Goal: Transaction & Acquisition: Purchase product/service

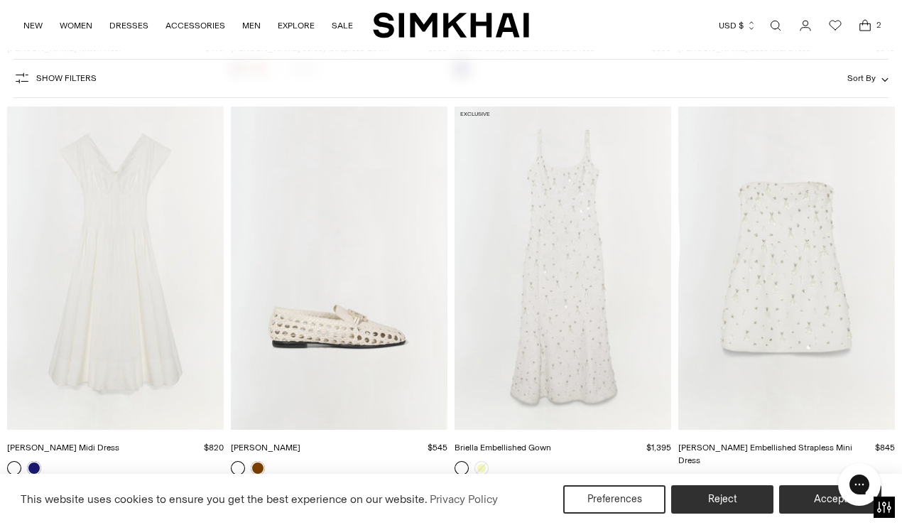
scroll to position [2490, 0]
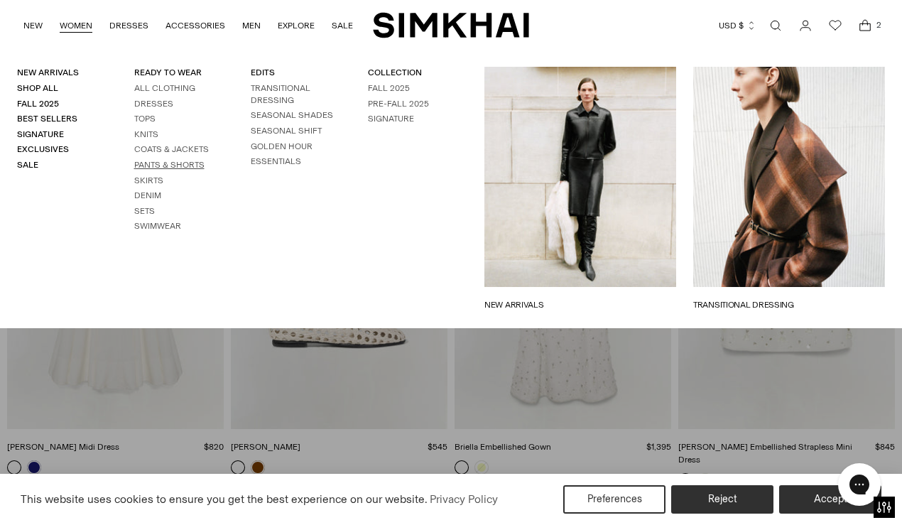
click at [150, 161] on link "Pants & Shorts" at bounding box center [169, 165] width 70 height 10
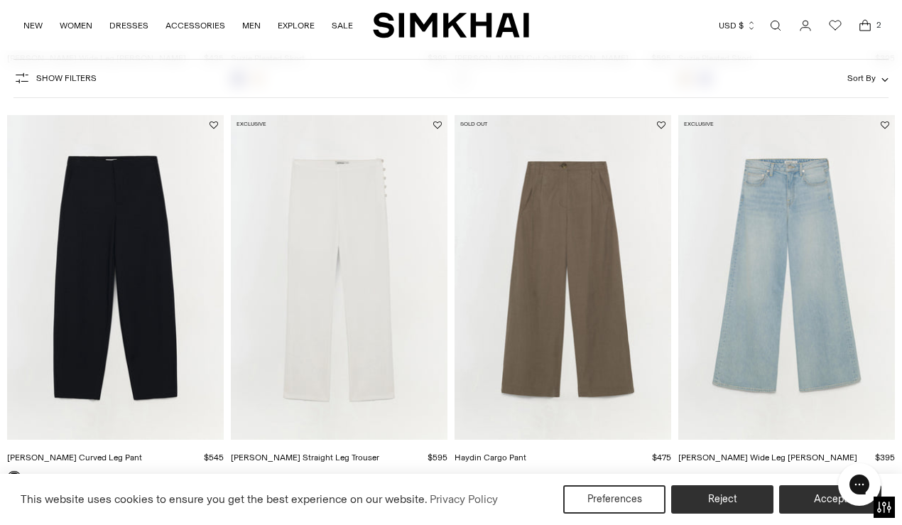
scroll to position [1687, 0]
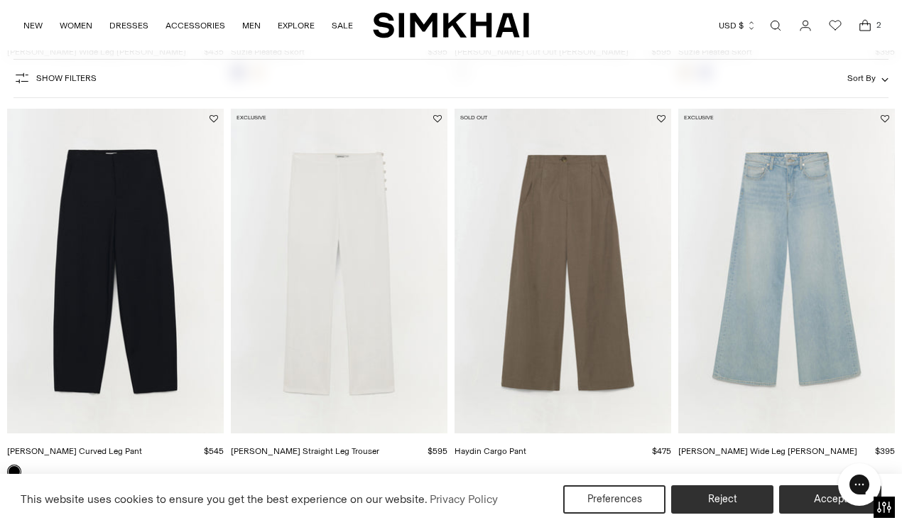
click at [868, 23] on icon "Open cart modal" at bounding box center [865, 26] width 11 height 7
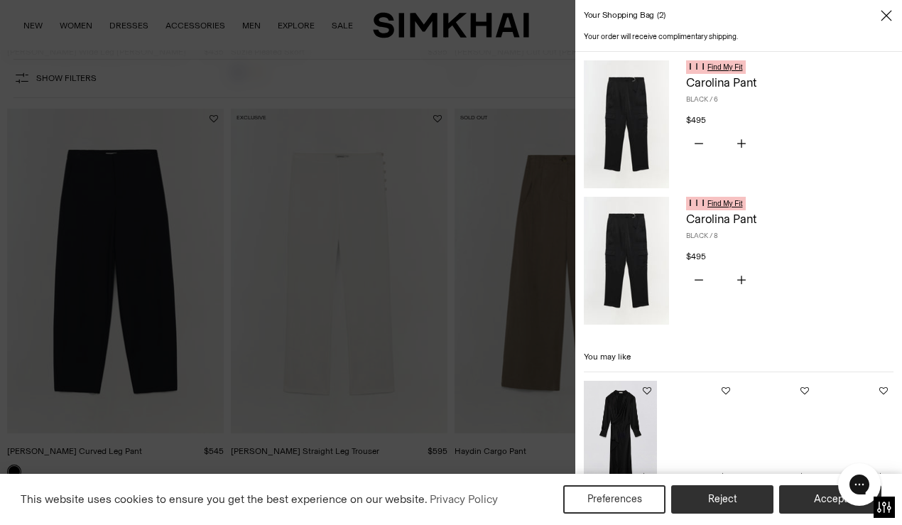
scroll to position [0, 0]
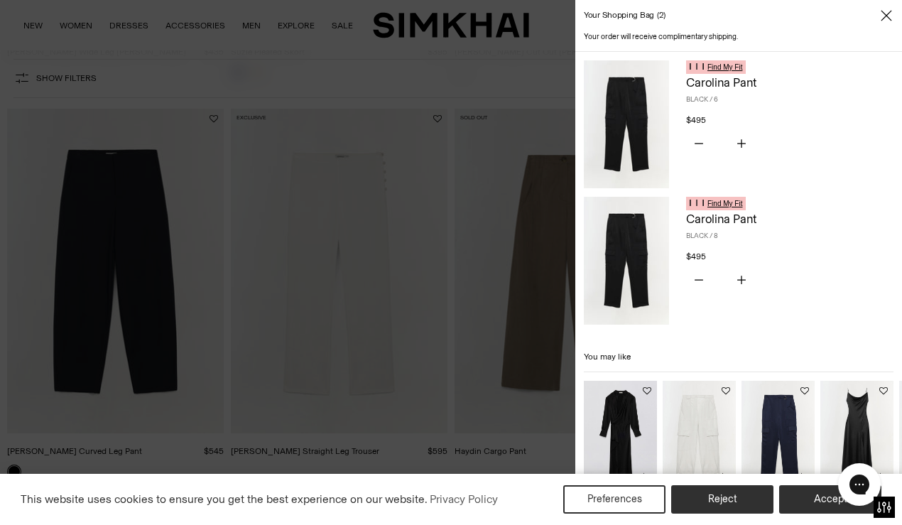
click at [638, 249] on img at bounding box center [626, 261] width 85 height 128
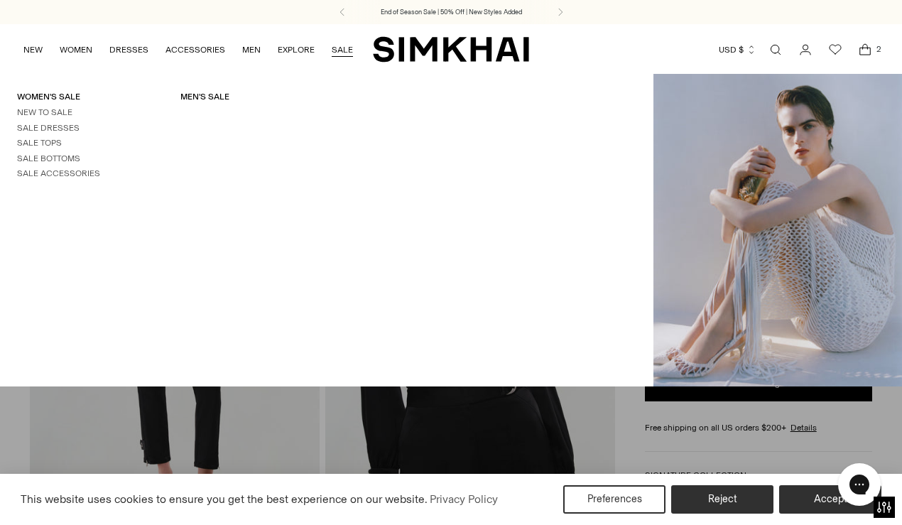
click at [341, 45] on link "SALE" at bounding box center [342, 49] width 21 height 31
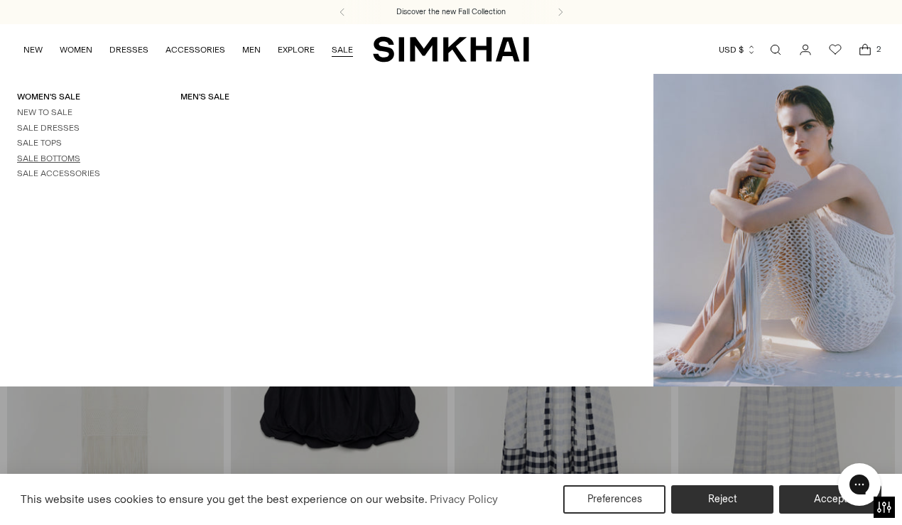
click at [68, 157] on link "Sale Bottoms" at bounding box center [48, 158] width 63 height 10
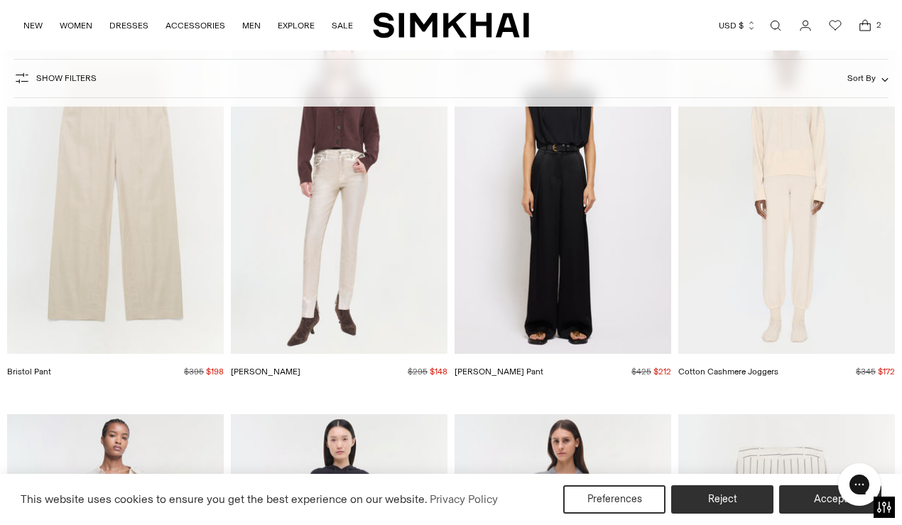
scroll to position [2553, 0]
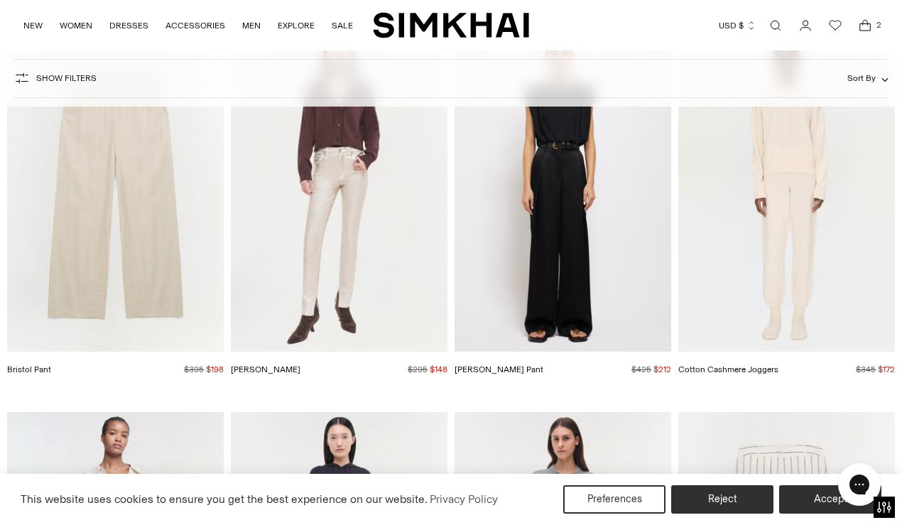
click at [0, 0] on img "Bristol Pant" at bounding box center [0, 0] width 0 height 0
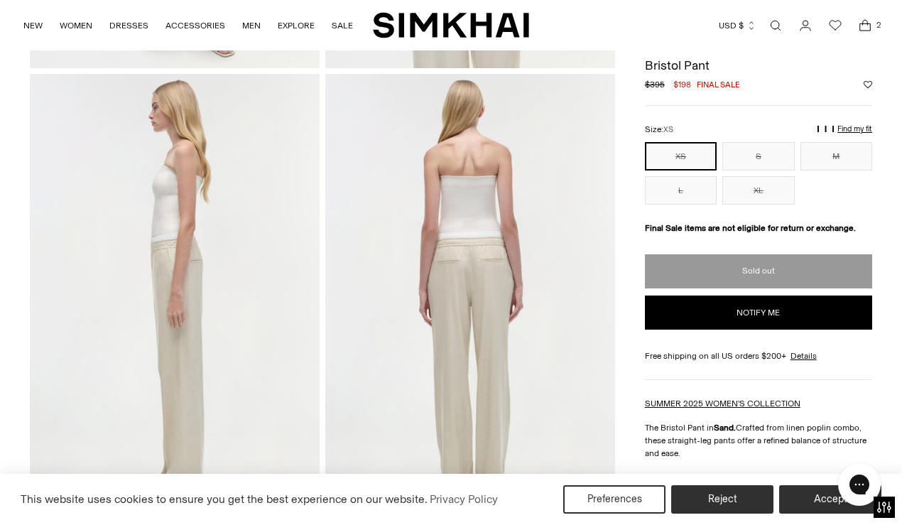
scroll to position [469, 0]
click at [751, 150] on button "S" at bounding box center [758, 156] width 72 height 28
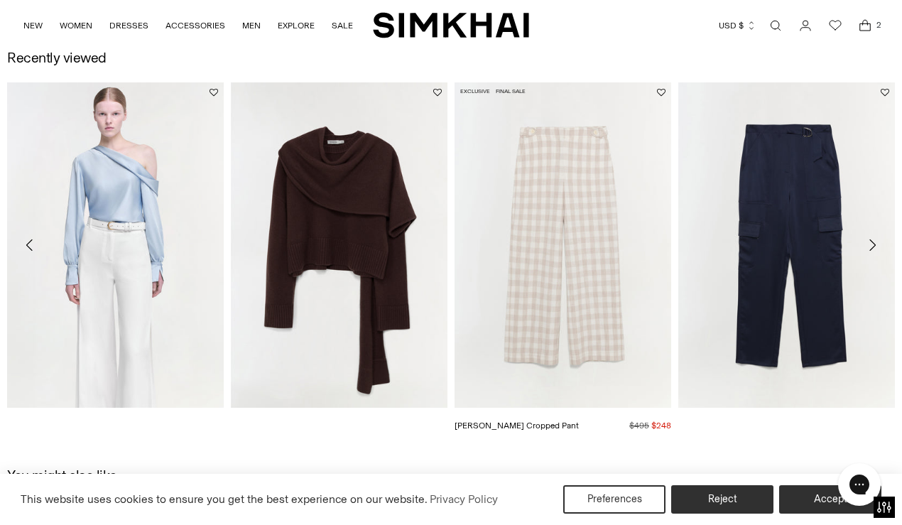
scroll to position [1429, 0]
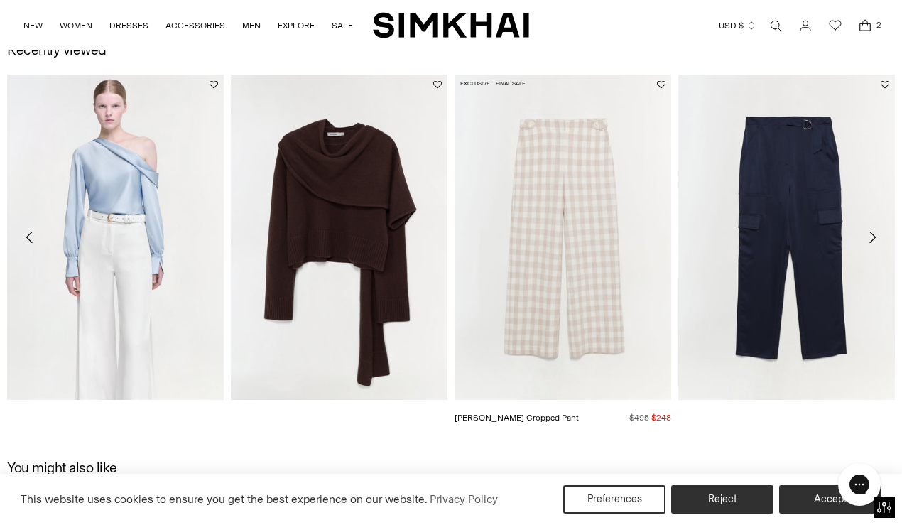
click at [0, 0] on img "Kennedy Cropped Pant" at bounding box center [0, 0] width 0 height 0
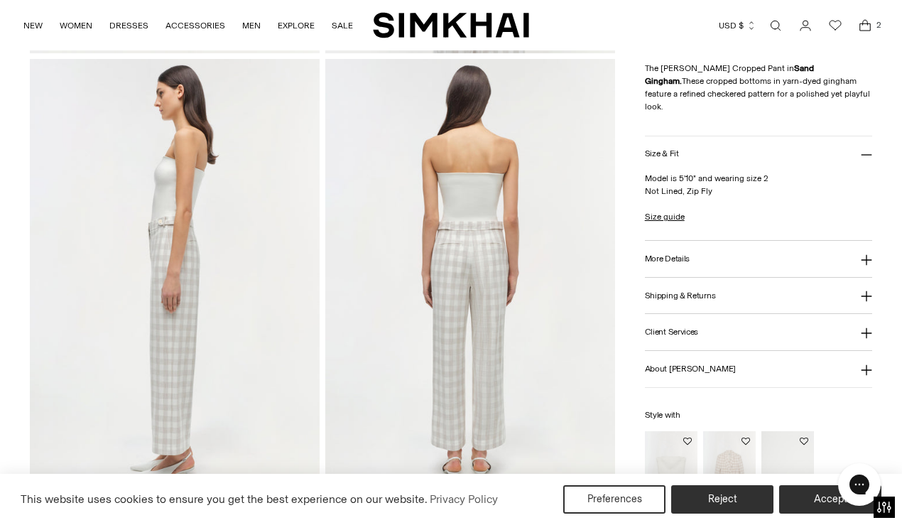
scroll to position [523, 0]
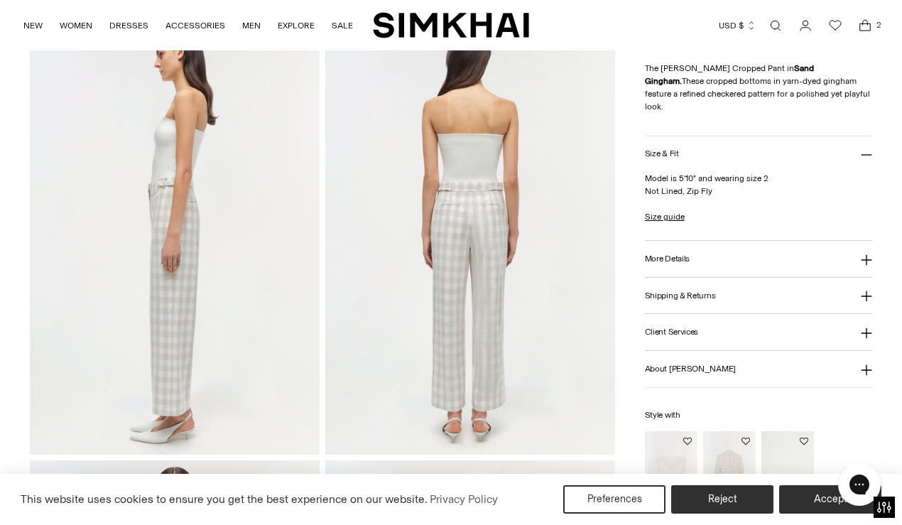
click at [485, 264] on img at bounding box center [470, 237] width 290 height 435
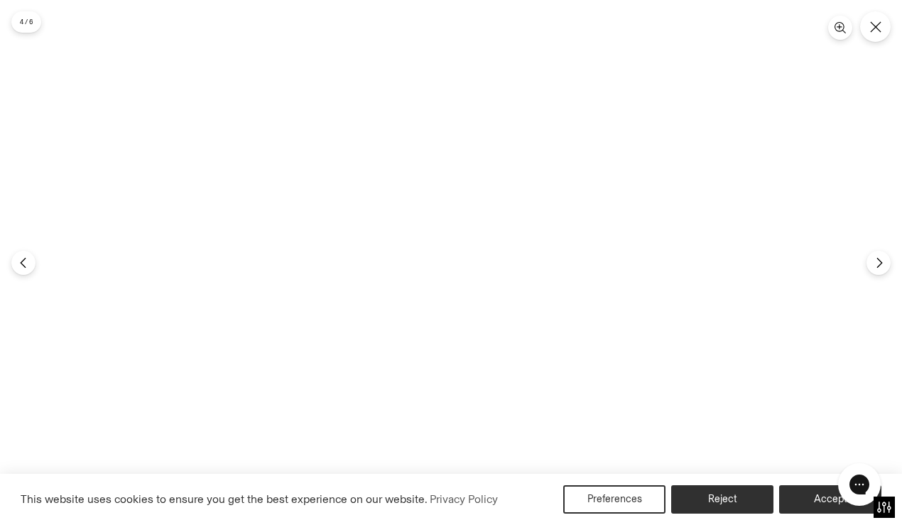
click at [482, 263] on img at bounding box center [451, 262] width 350 height 525
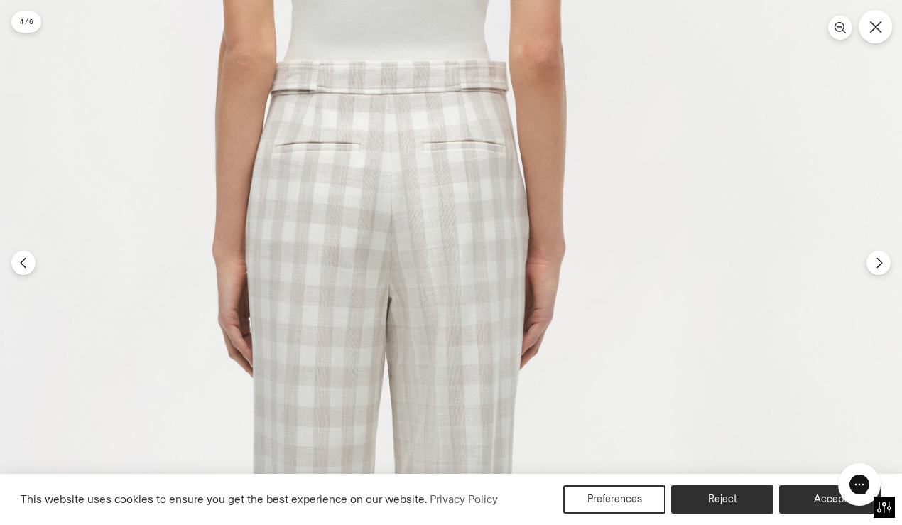
click at [878, 28] on icon "Close" at bounding box center [875, 27] width 13 height 13
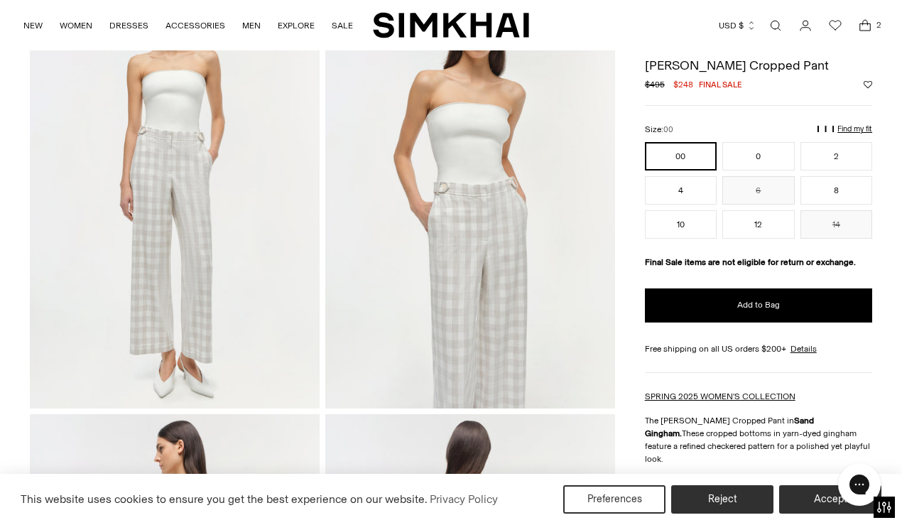
scroll to position [129, 0]
click at [763, 190] on button "6" at bounding box center [758, 190] width 72 height 28
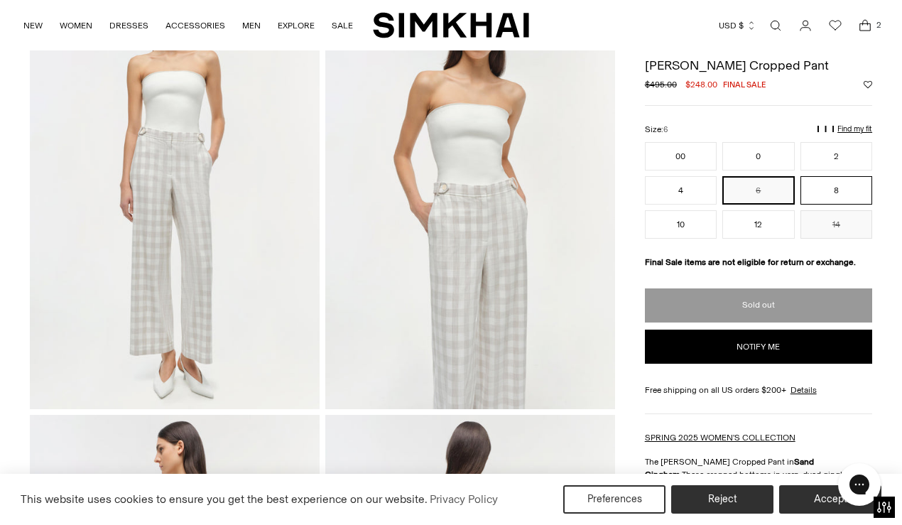
click at [840, 185] on button "8" at bounding box center [836, 190] width 72 height 28
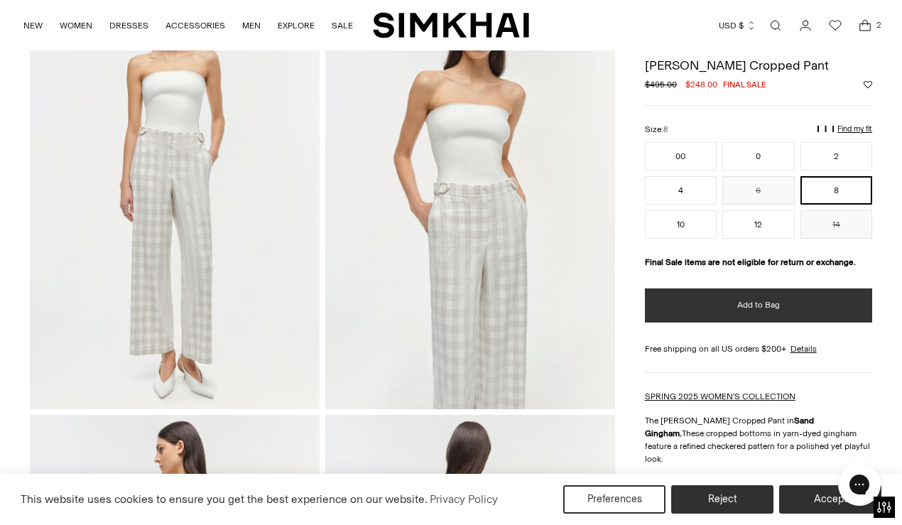
click at [755, 303] on span "Add to Bag" at bounding box center [758, 305] width 43 height 12
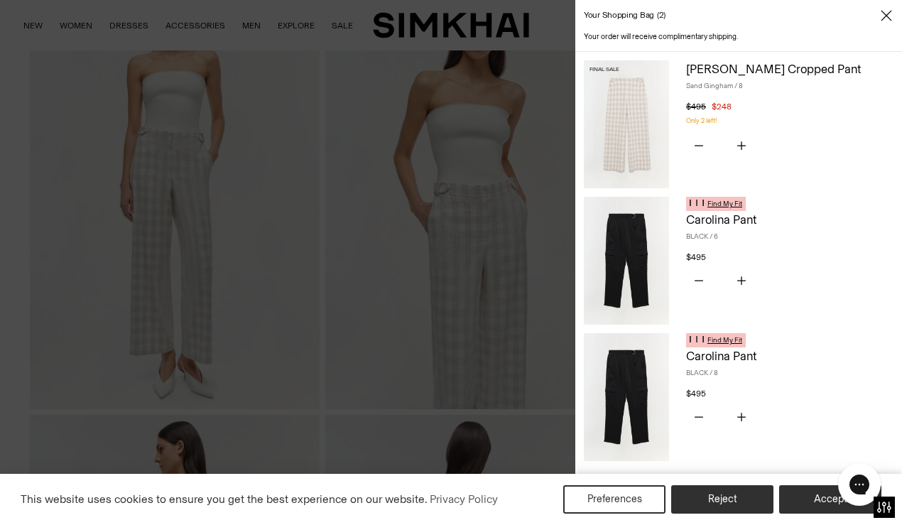
click at [883, 15] on icon "Close" at bounding box center [885, 16] width 11 height 14
